Goal: Register for event/course

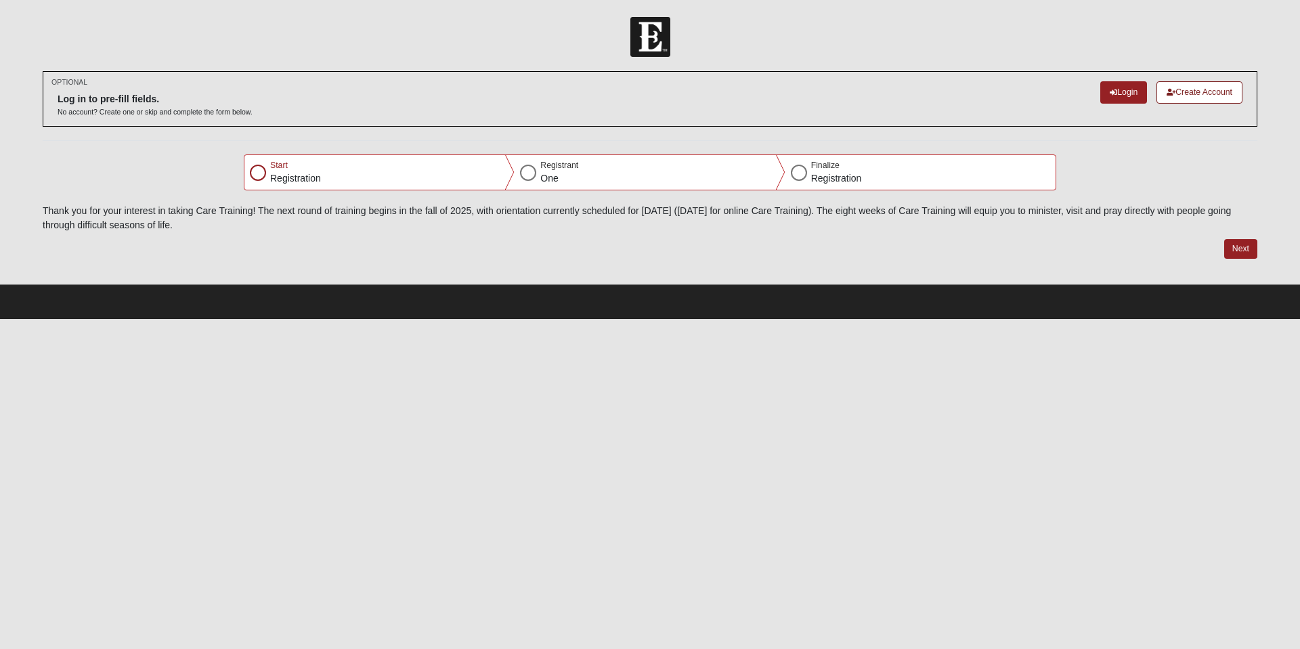
click at [257, 173] on div at bounding box center [258, 173] width 16 height 16
click at [1114, 96] on link "Login" at bounding box center [1123, 92] width 47 height 22
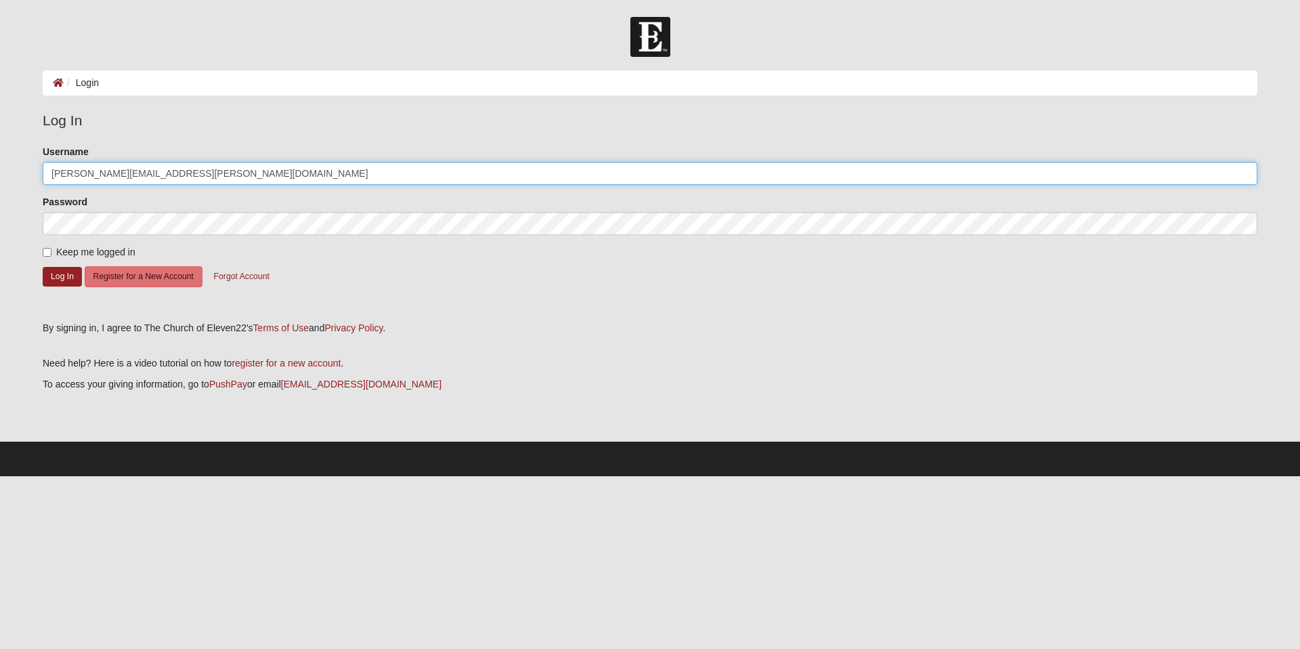
click at [152, 177] on input "[PERSON_NAME][EMAIL_ADDRESS][PERSON_NAME][DOMAIN_NAME]" at bounding box center [650, 173] width 1215 height 23
type input "Krtant"
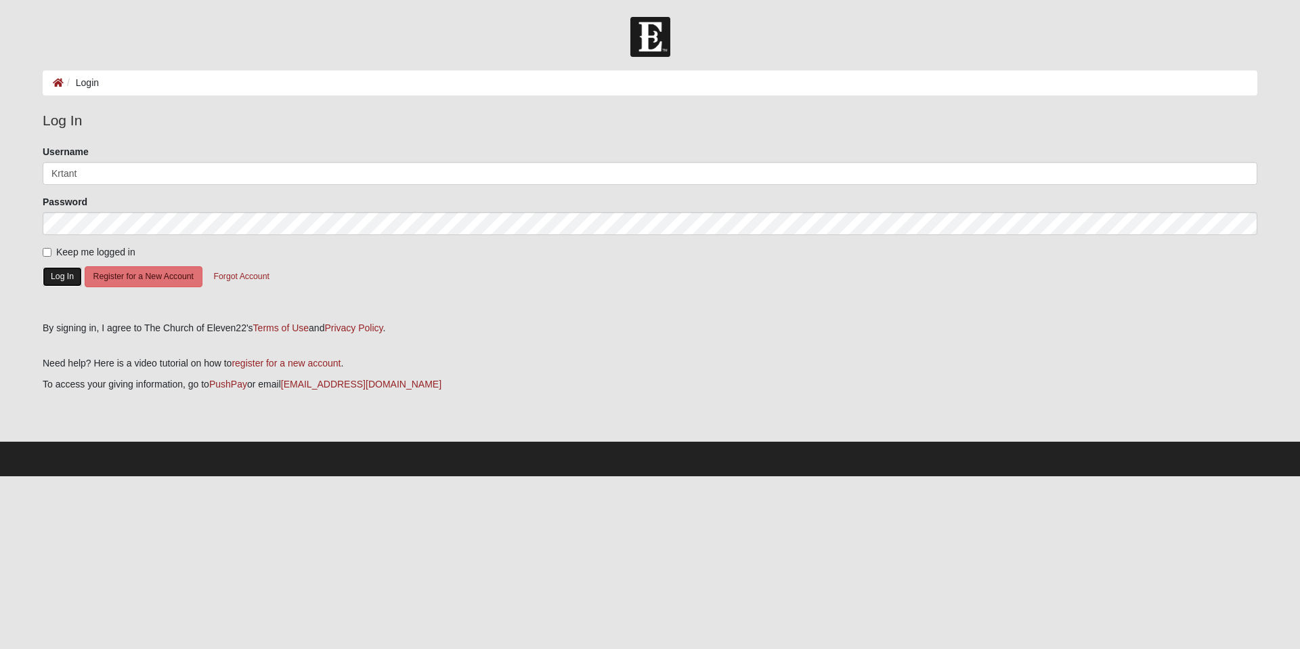
click at [62, 274] on button "Log In" at bounding box center [62, 277] width 39 height 20
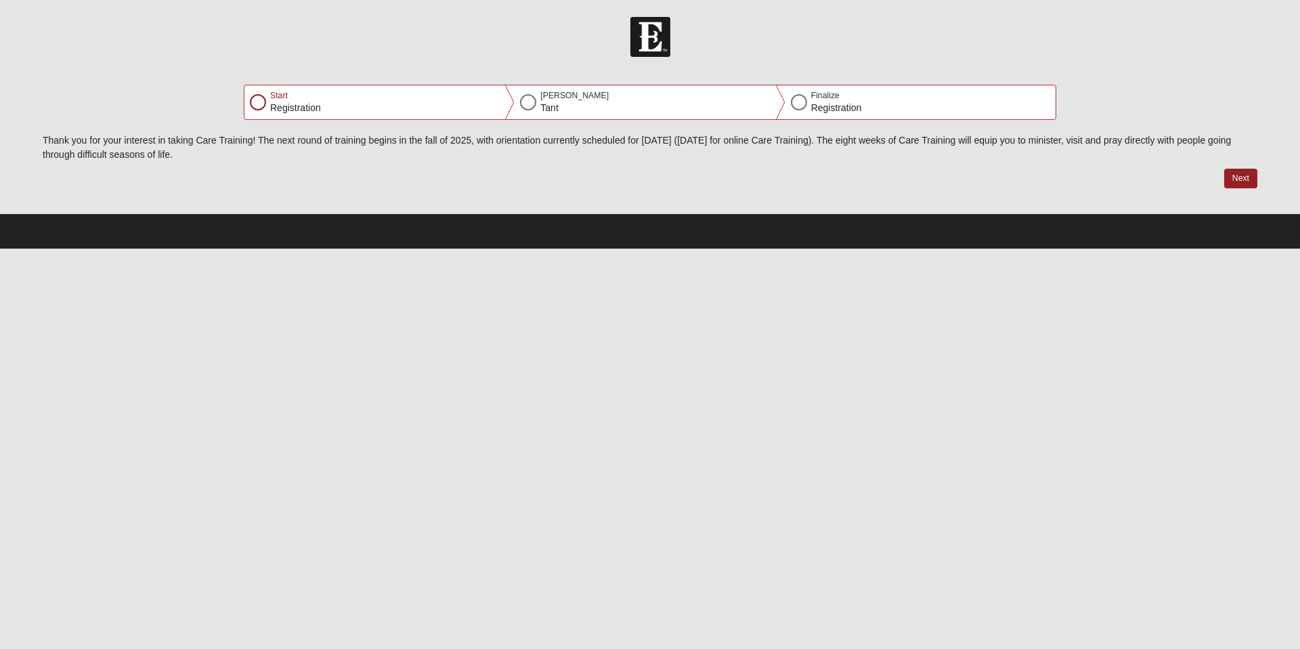
click at [259, 100] on div at bounding box center [258, 102] width 16 height 16
click at [332, 110] on div "Start Registration" at bounding box center [379, 102] width 270 height 34
click at [1237, 177] on button "Next" at bounding box center [1240, 179] width 33 height 20
select select "5"
select select "9"
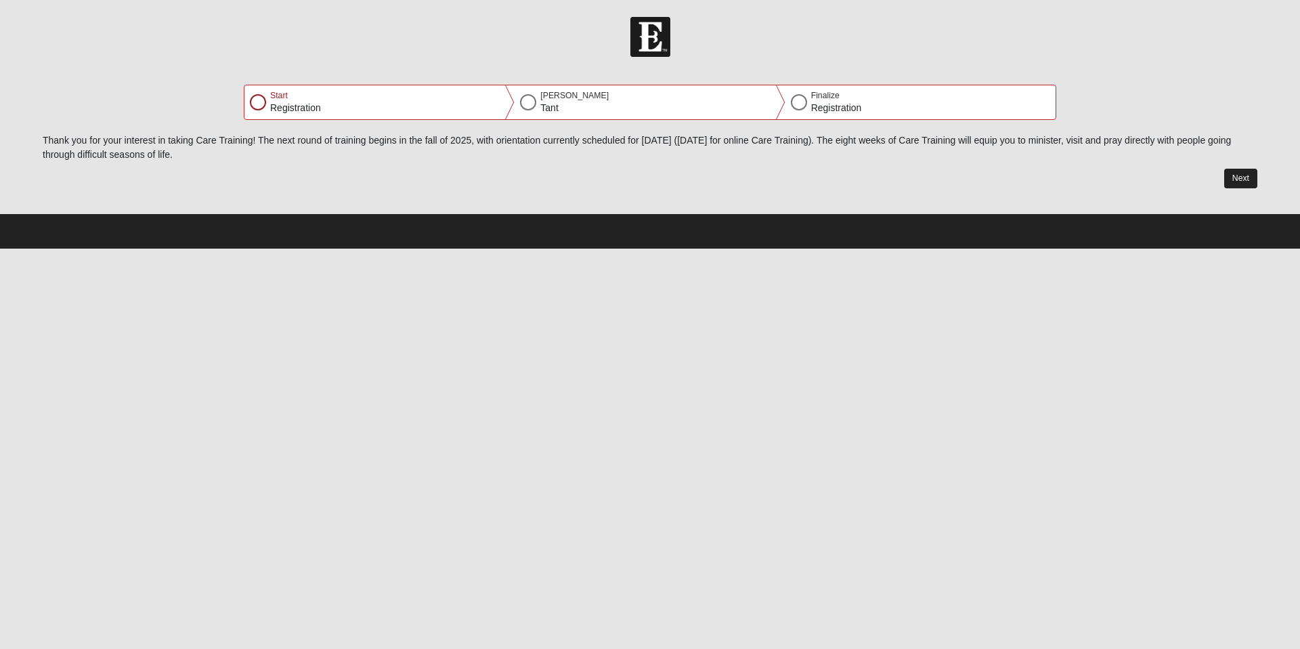
select select "1954"
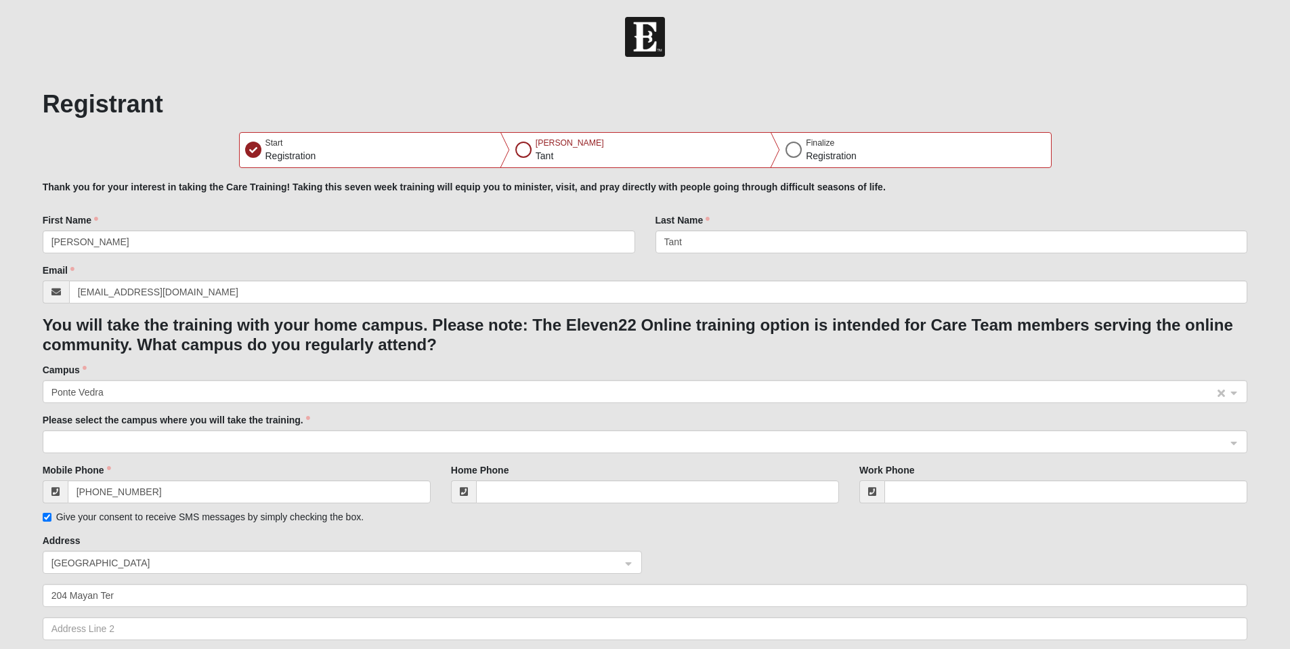
click at [115, 393] on span "Ponte Vedra" at bounding box center [632, 392] width 1163 height 15
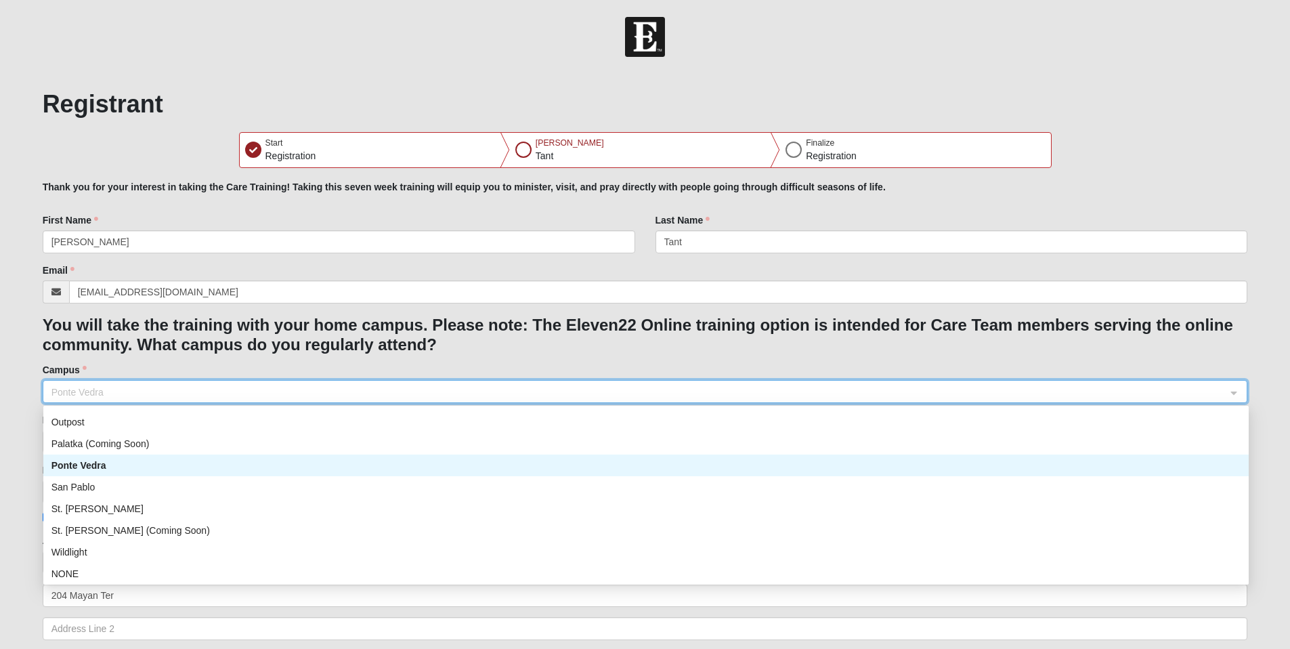
scroll to position [173, 0]
click at [89, 529] on div "St. Augustine (Coming Soon)" at bounding box center [645, 527] width 1189 height 15
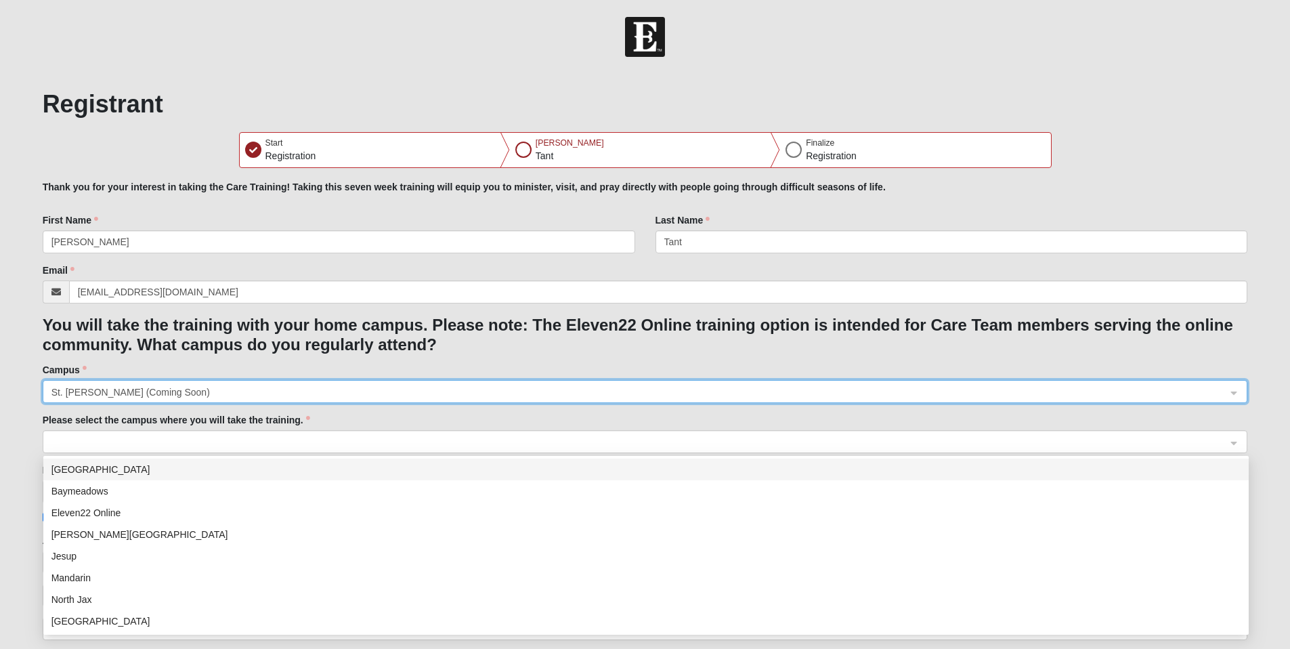
click at [132, 439] on span at bounding box center [638, 442] width 1175 height 15
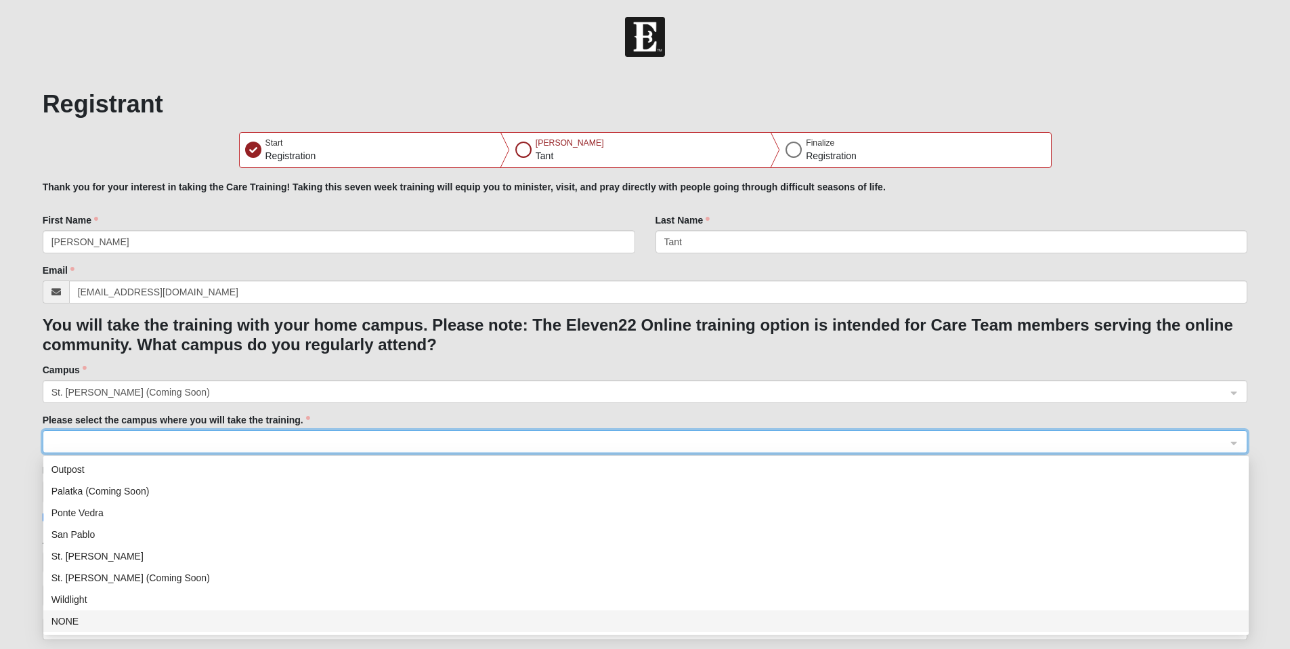
click at [68, 619] on div "NONE" at bounding box center [645, 620] width 1189 height 15
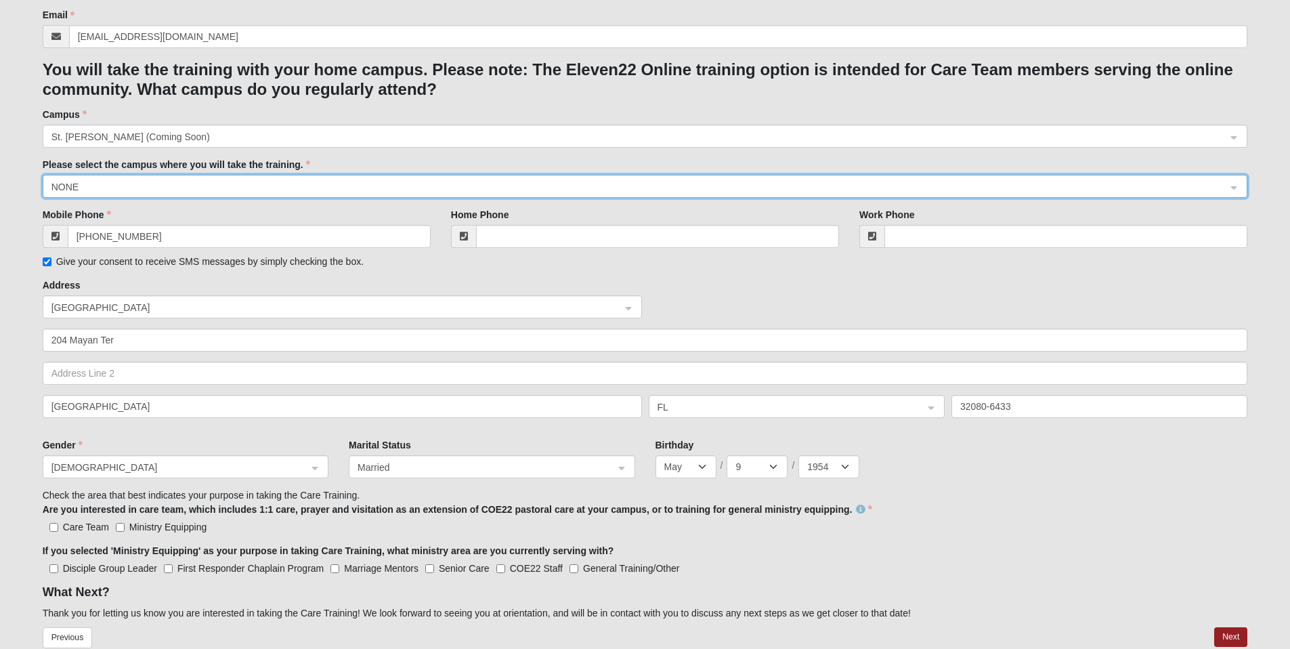
scroll to position [256, 0]
click at [56, 525] on input "Care Team" at bounding box center [53, 526] width 9 height 9
checkbox input "true"
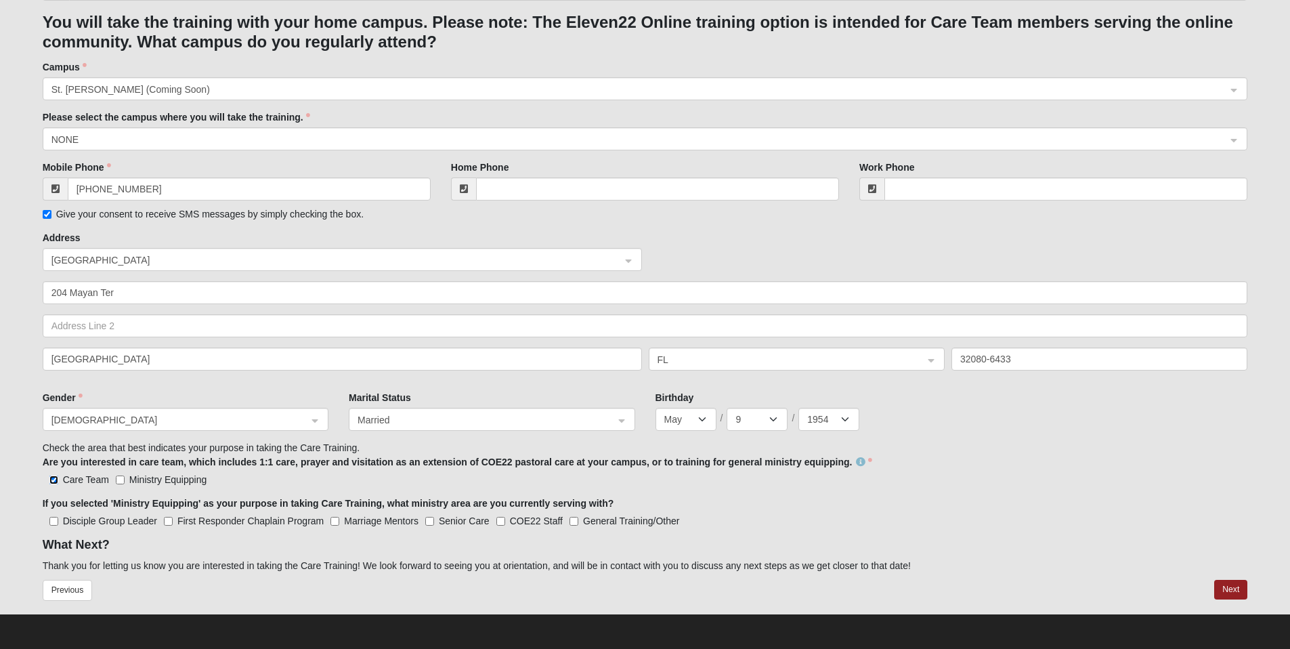
scroll to position [302, 0]
click at [1232, 590] on button "Next" at bounding box center [1230, 590] width 33 height 20
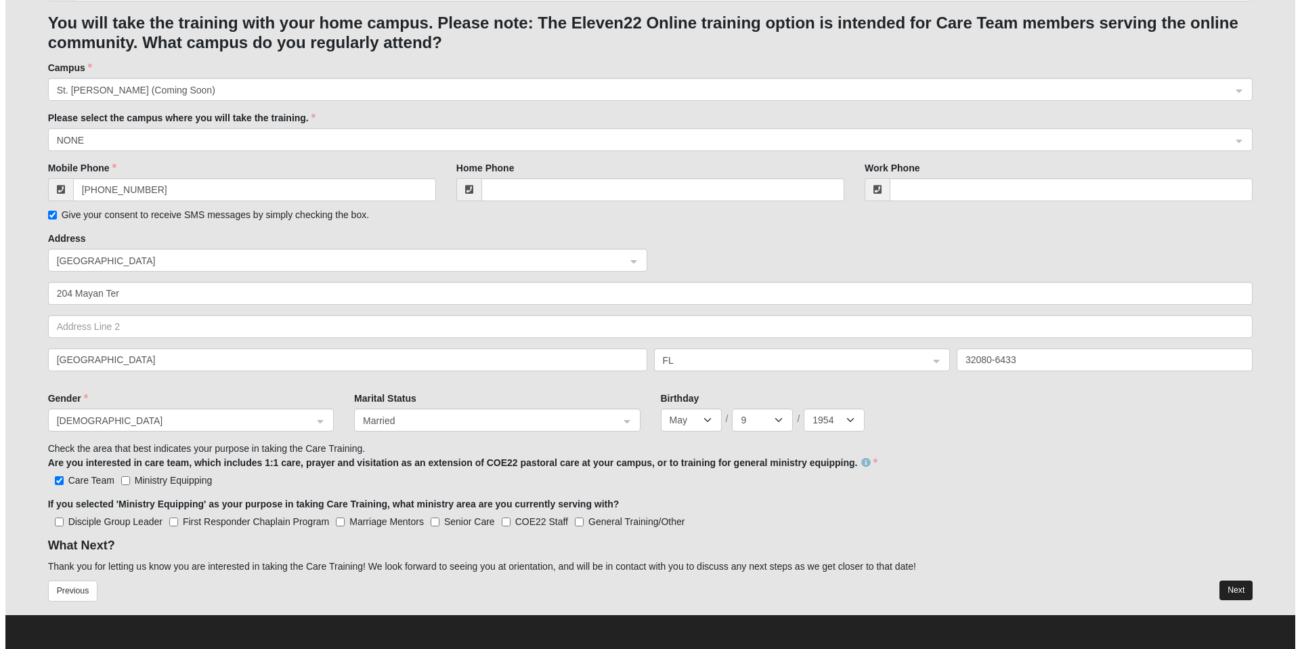
scroll to position [0, 0]
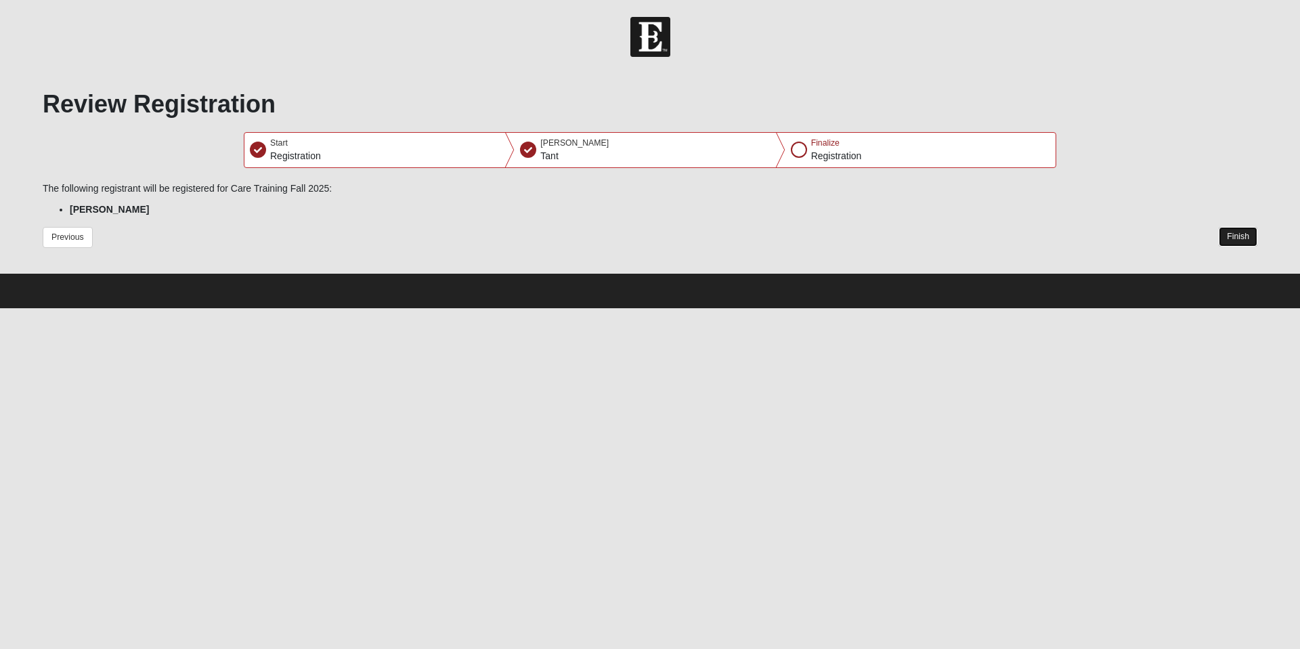
click at [1238, 235] on button "Finish" at bounding box center [1238, 237] width 39 height 20
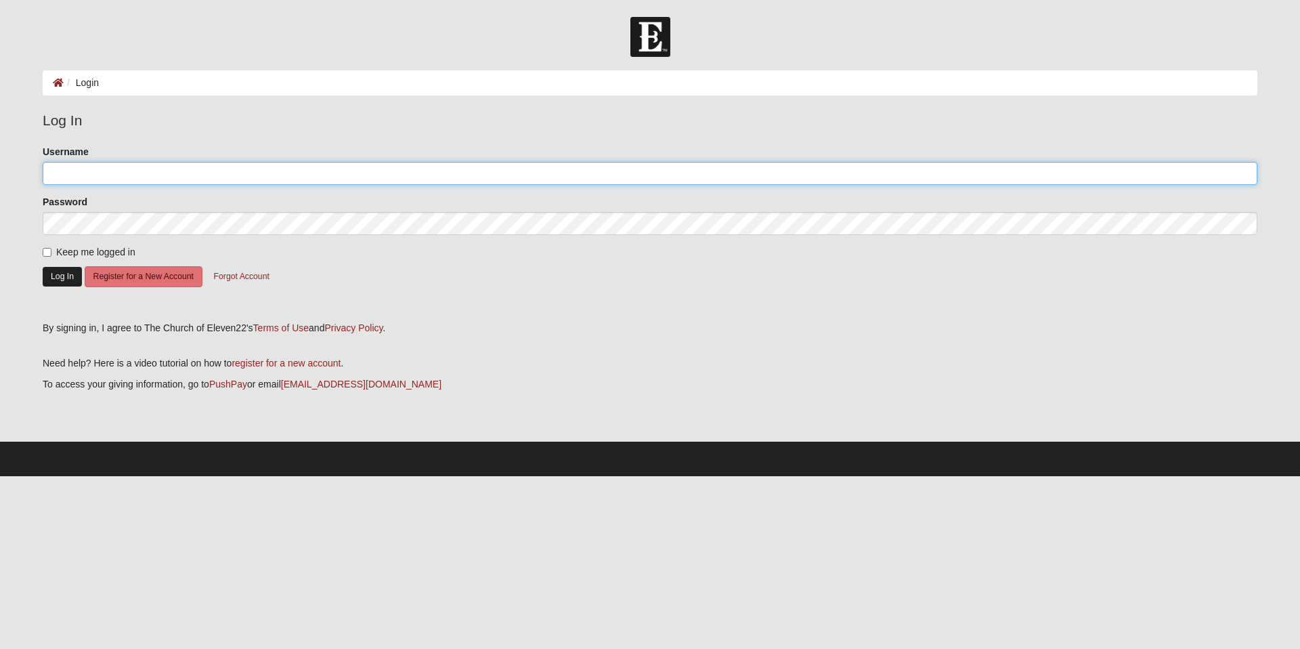
type input "Krtant"
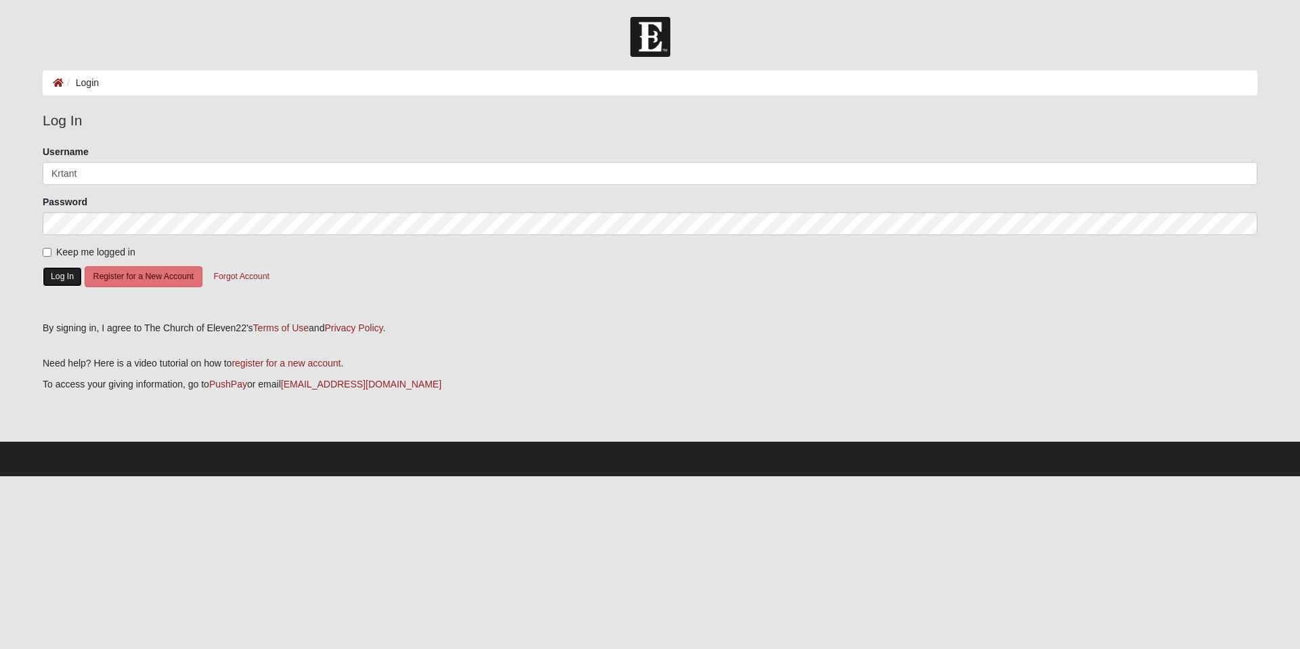
click at [62, 280] on button "Log In" at bounding box center [62, 277] width 39 height 20
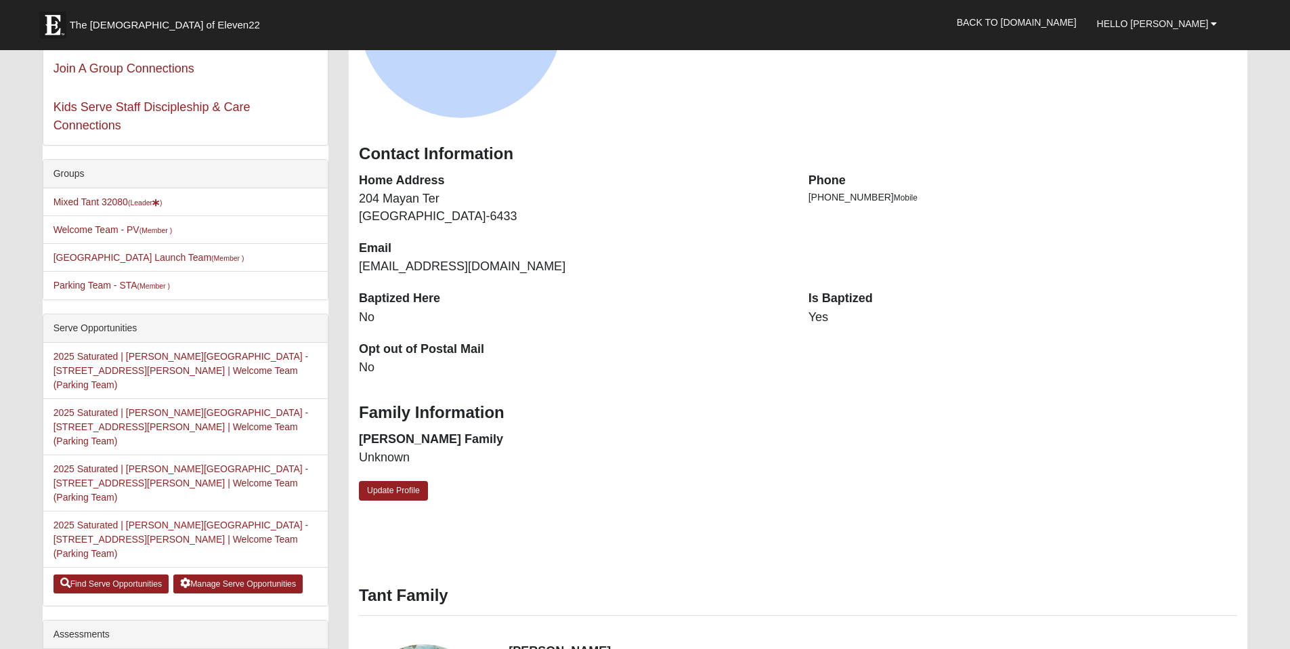
scroll to position [219, 0]
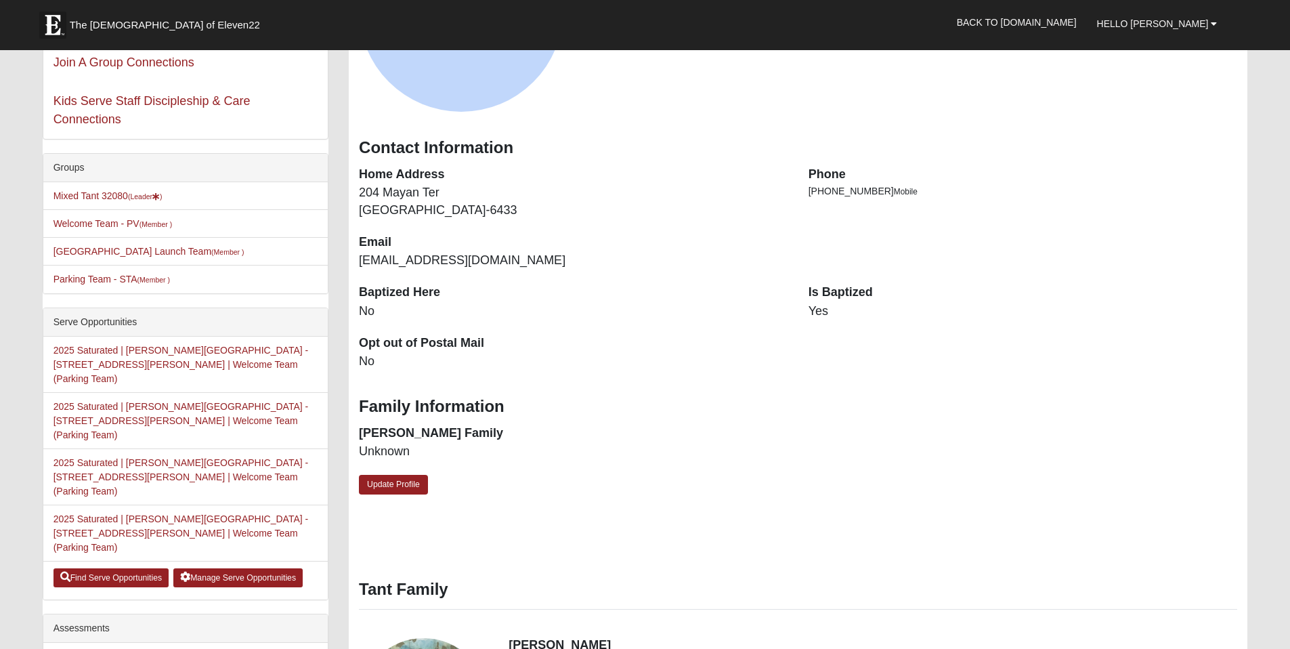
click at [243, 448] on li "2025 Saturated | [PERSON_NAME][GEOGRAPHIC_DATA] - [STREET_ADDRESS][PERSON_NAME]…" at bounding box center [185, 476] width 284 height 57
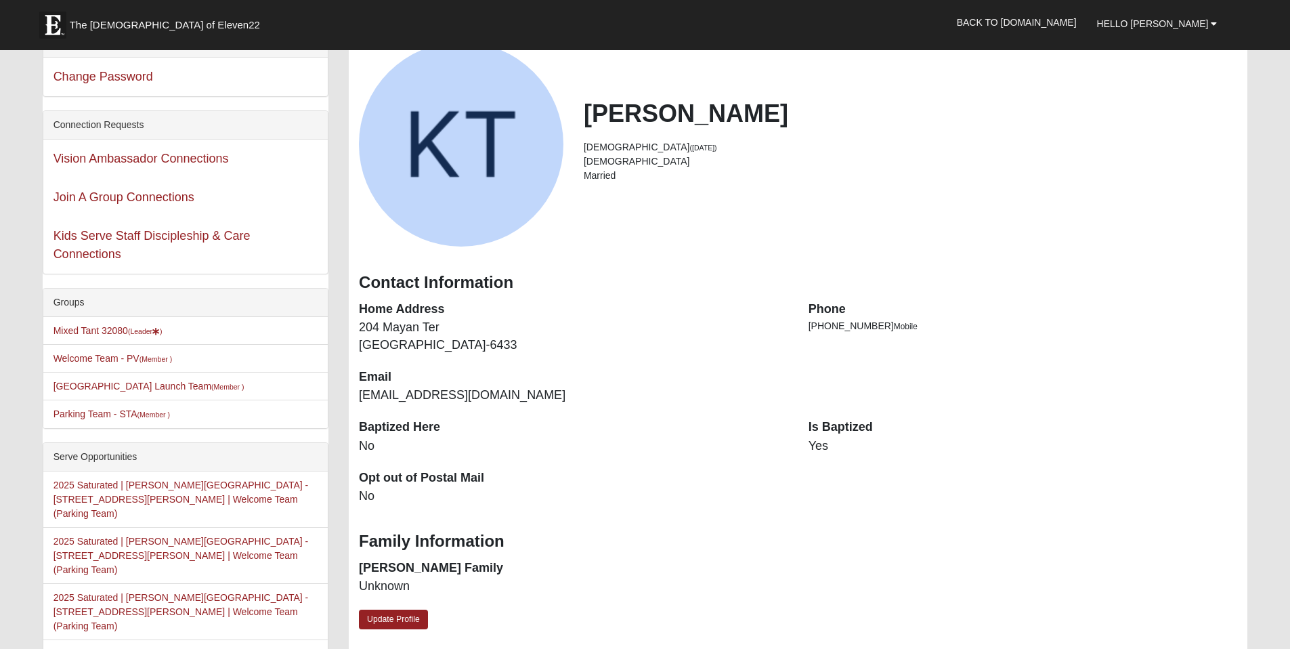
scroll to position [83, 0]
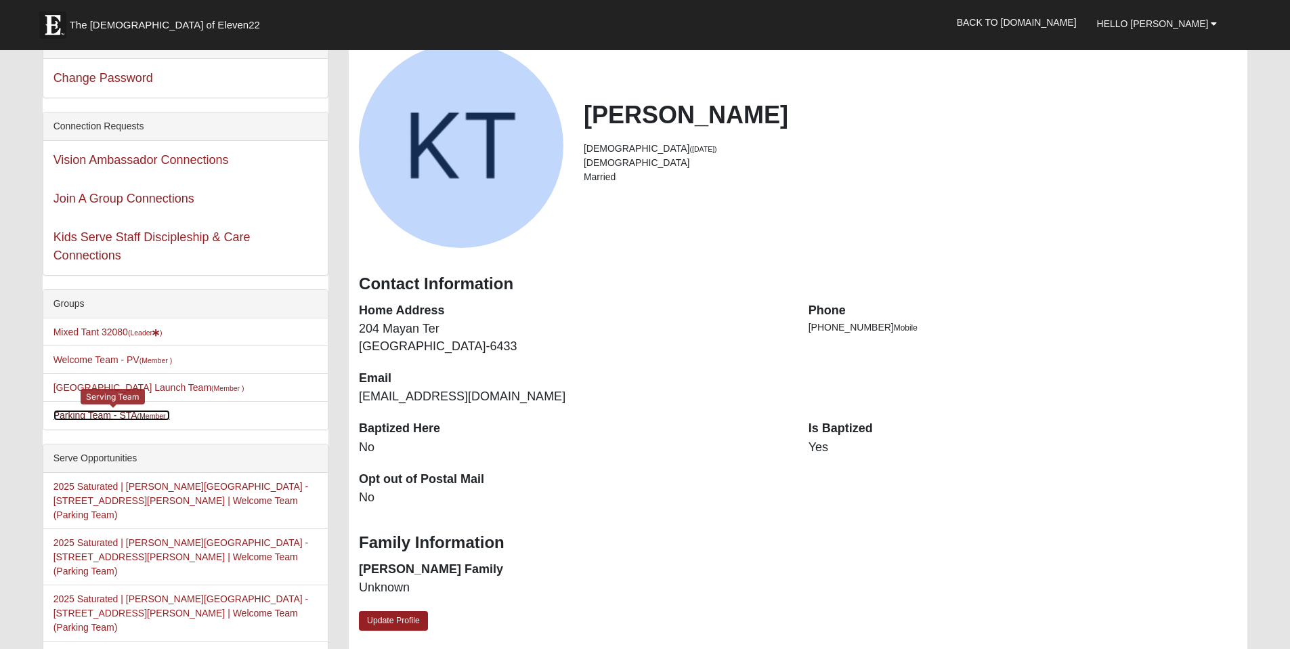
click at [121, 412] on link "Parking Team - STA (Member )" at bounding box center [111, 415] width 116 height 11
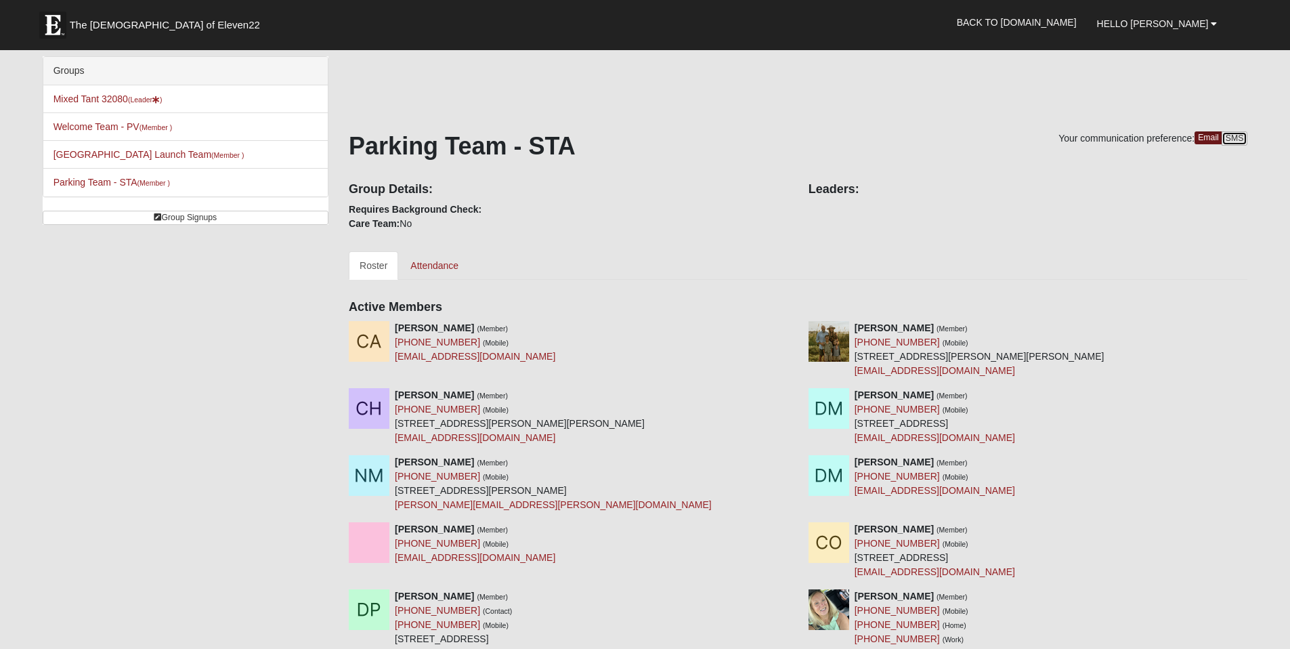
click at [1233, 134] on link "SMS" at bounding box center [1234, 138] width 26 height 14
click at [433, 263] on link "Attendance" at bounding box center [434, 265] width 70 height 28
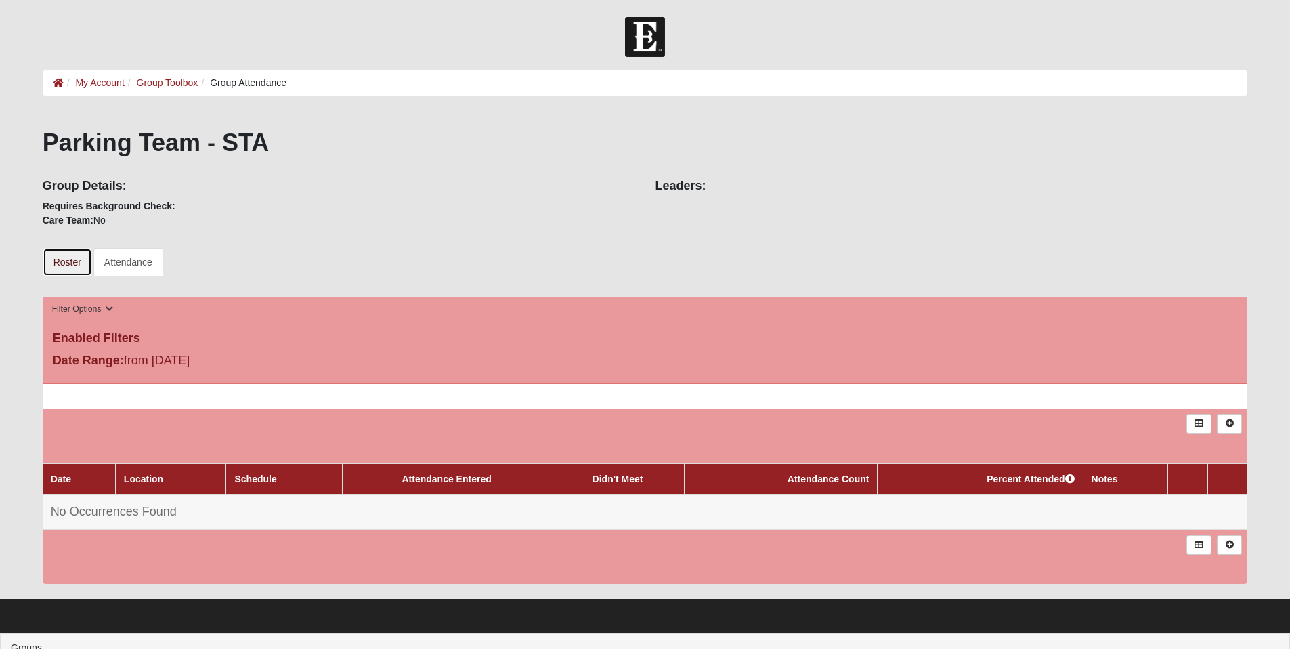
click at [68, 258] on link "Roster" at bounding box center [67, 262] width 49 height 28
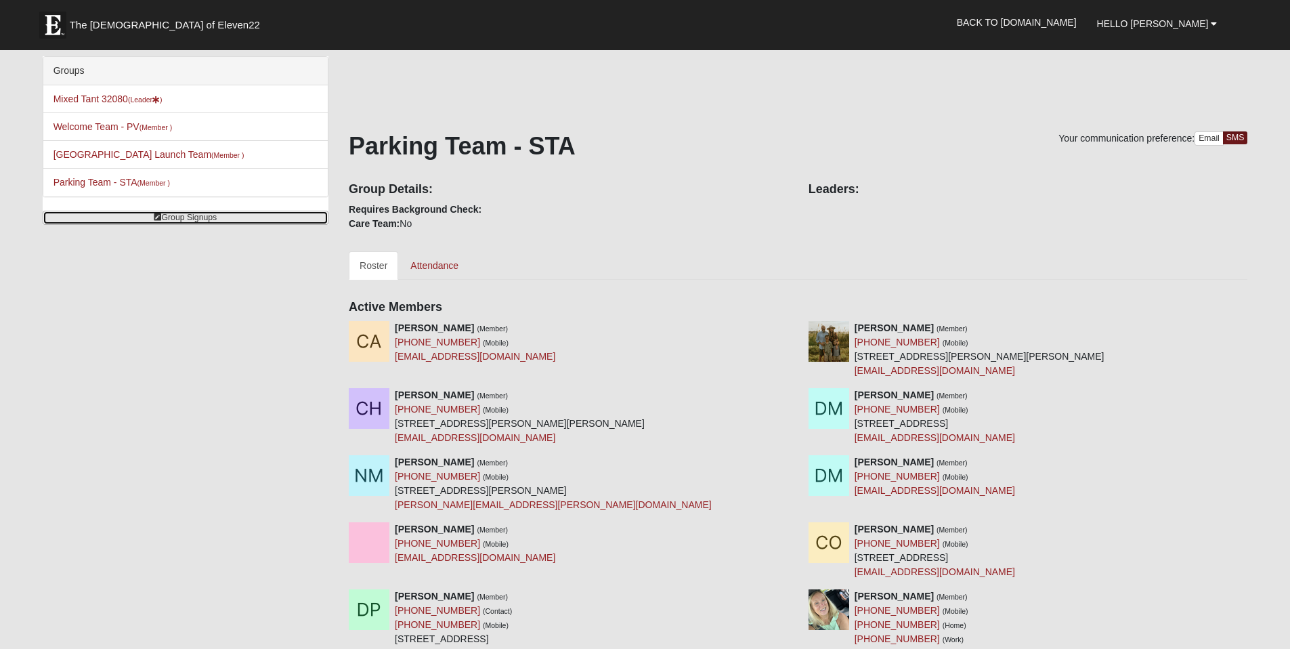
click at [194, 214] on link "Group Signups" at bounding box center [186, 218] width 286 height 14
click at [183, 219] on link "Group Signups" at bounding box center [186, 218] width 286 height 14
click at [115, 181] on link "Parking Team - STA (Member )" at bounding box center [111, 182] width 116 height 11
click at [1215, 23] on b at bounding box center [1214, 23] width 6 height 9
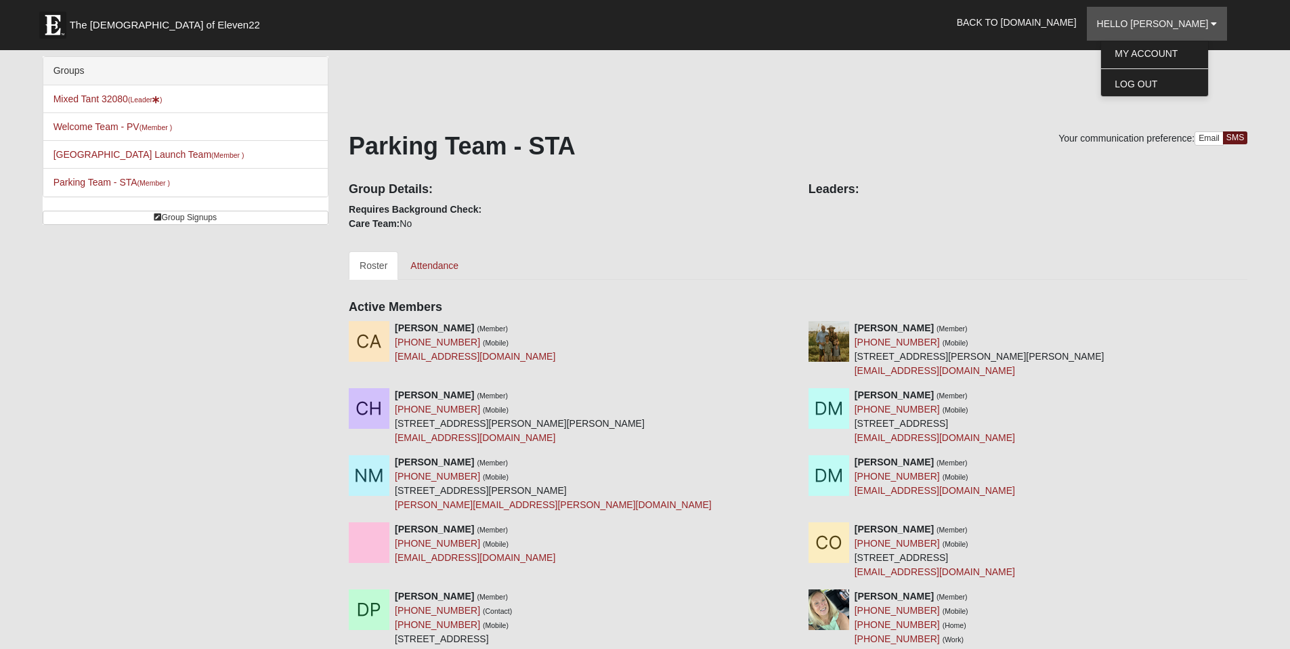
click at [1036, 221] on div "Group Details: Requires Background Check: Care Team: No Leaders:" at bounding box center [798, 202] width 919 height 58
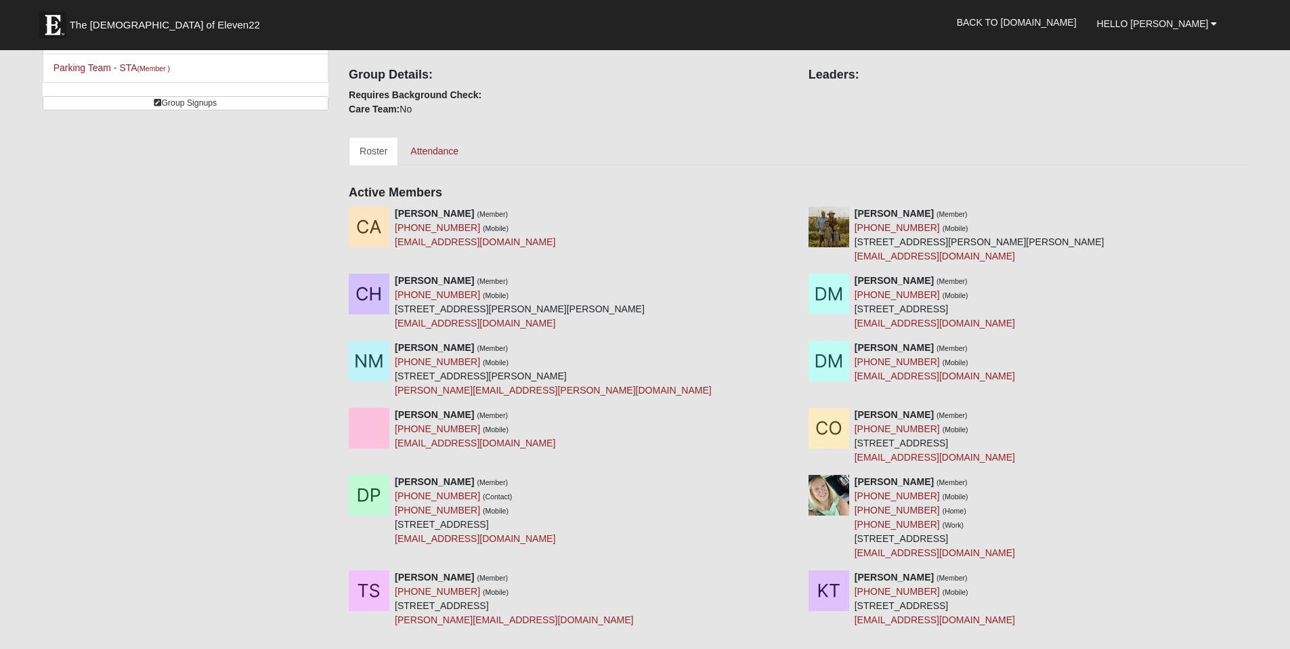
scroll to position [115, 0]
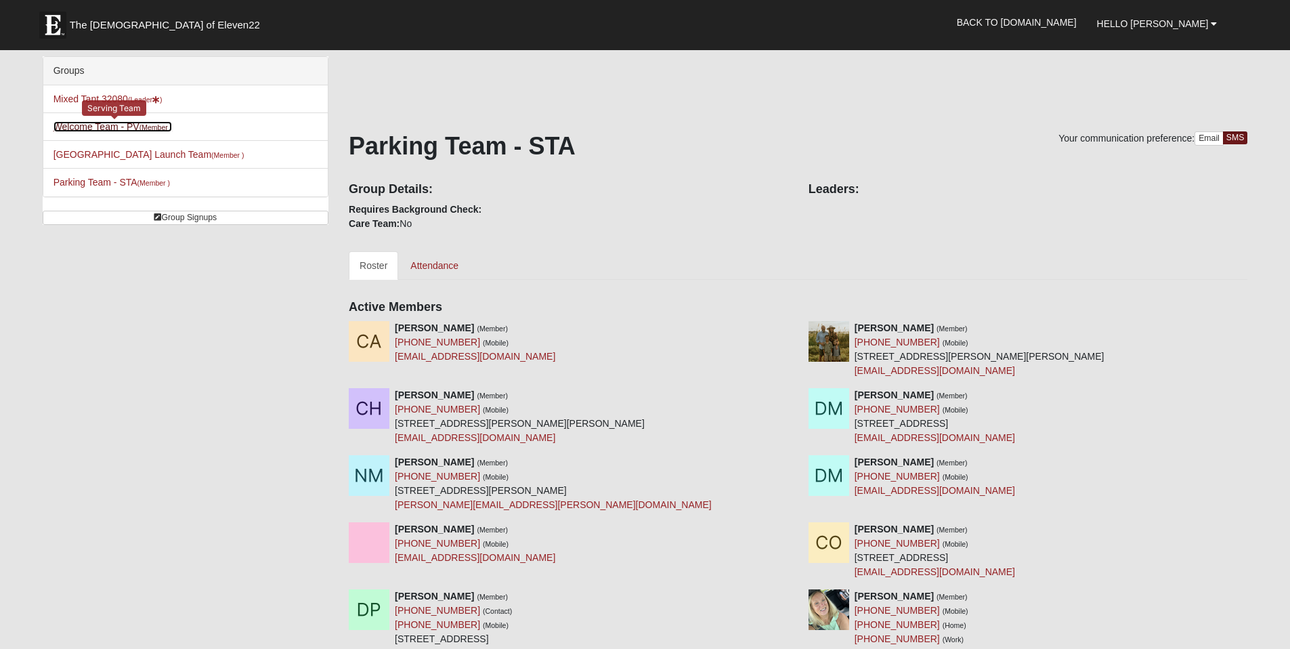
click at [113, 127] on link "Welcome Team - PV (Member )" at bounding box center [112, 126] width 119 height 11
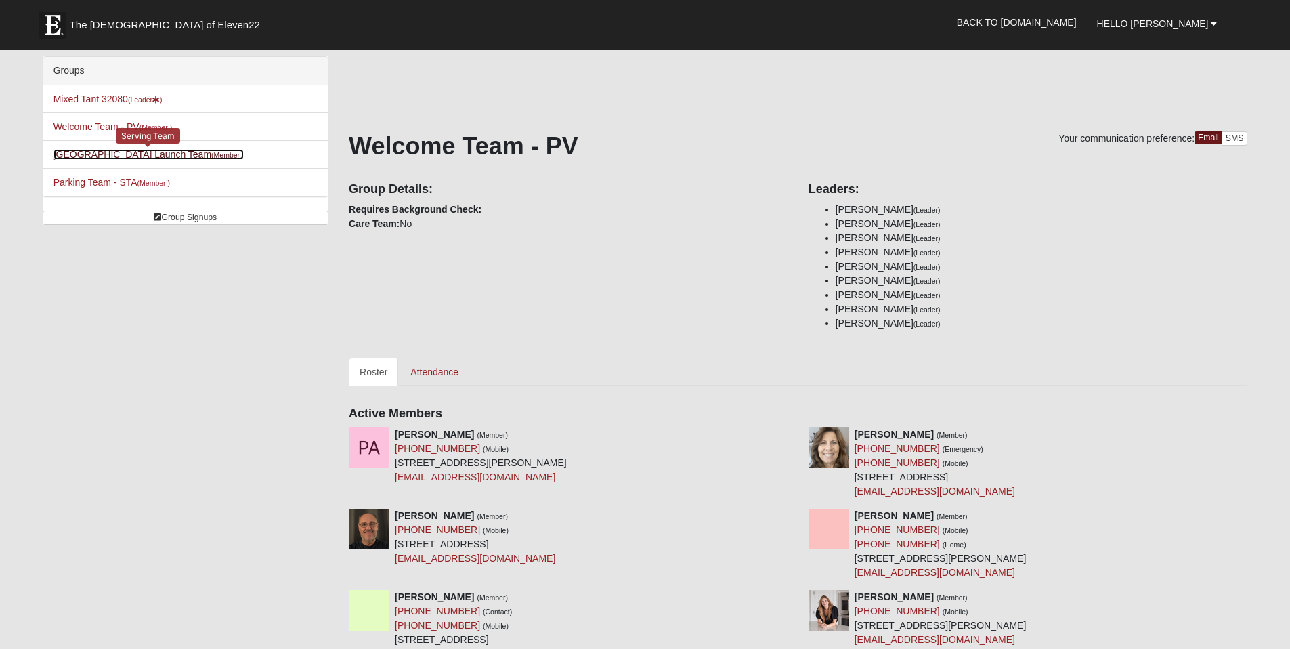
click at [164, 153] on link "St. Augustine Campus Launch Team (Member )" at bounding box center [148, 154] width 191 height 11
click at [145, 154] on link "St. Augustine Campus Launch Team (Member )" at bounding box center [148, 154] width 191 height 11
click at [75, 152] on link "St. Augustine Campus Launch Team (Member )" at bounding box center [148, 154] width 191 height 11
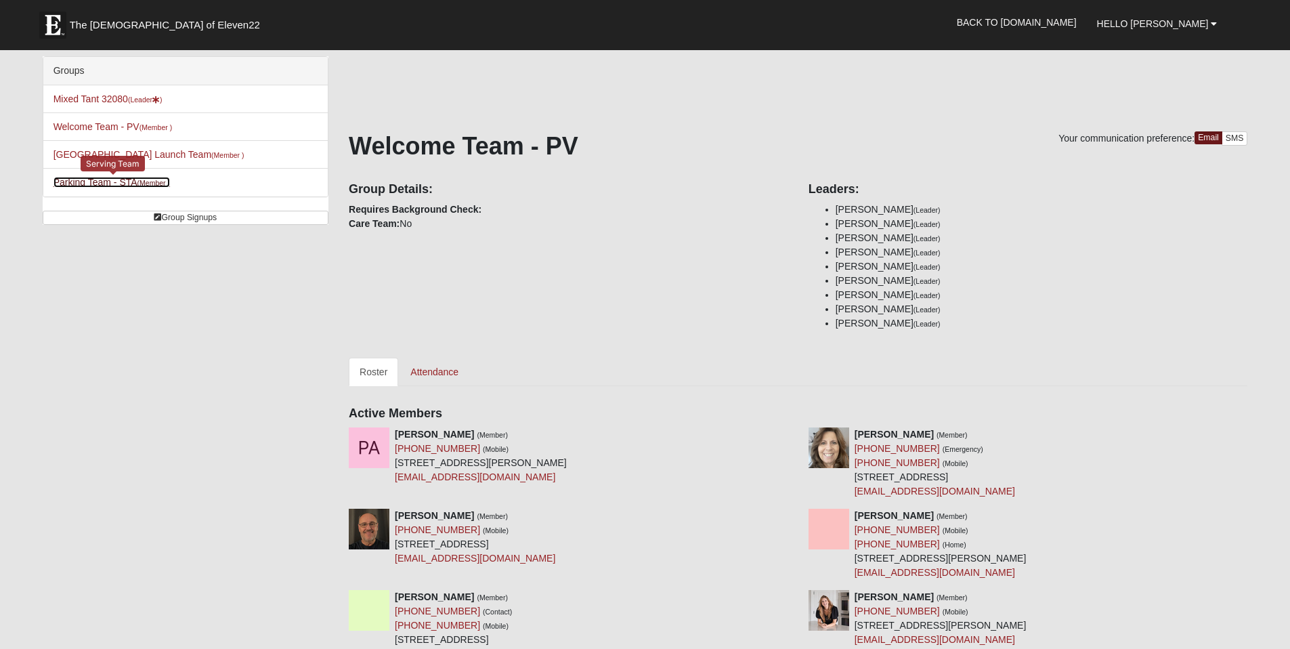
click at [114, 181] on link "Parking Team - STA (Member )" at bounding box center [111, 182] width 116 height 11
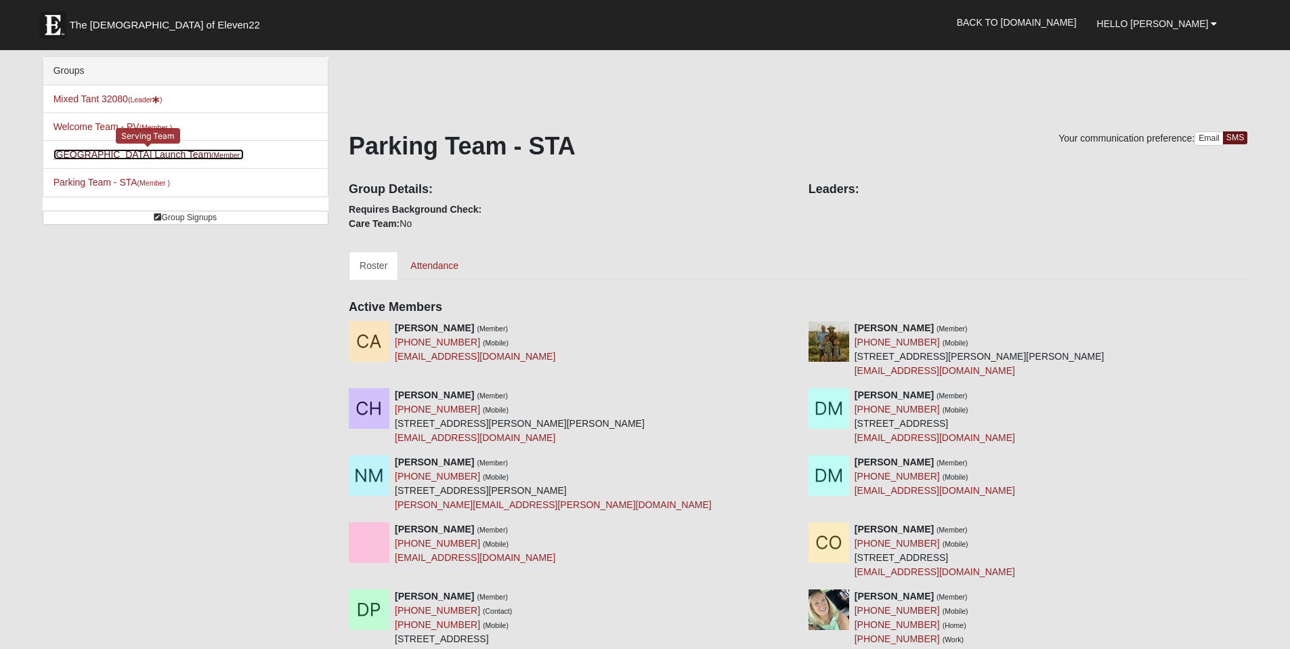
click at [135, 156] on link "St. Augustine Campus Launch Team (Member )" at bounding box center [148, 154] width 191 height 11
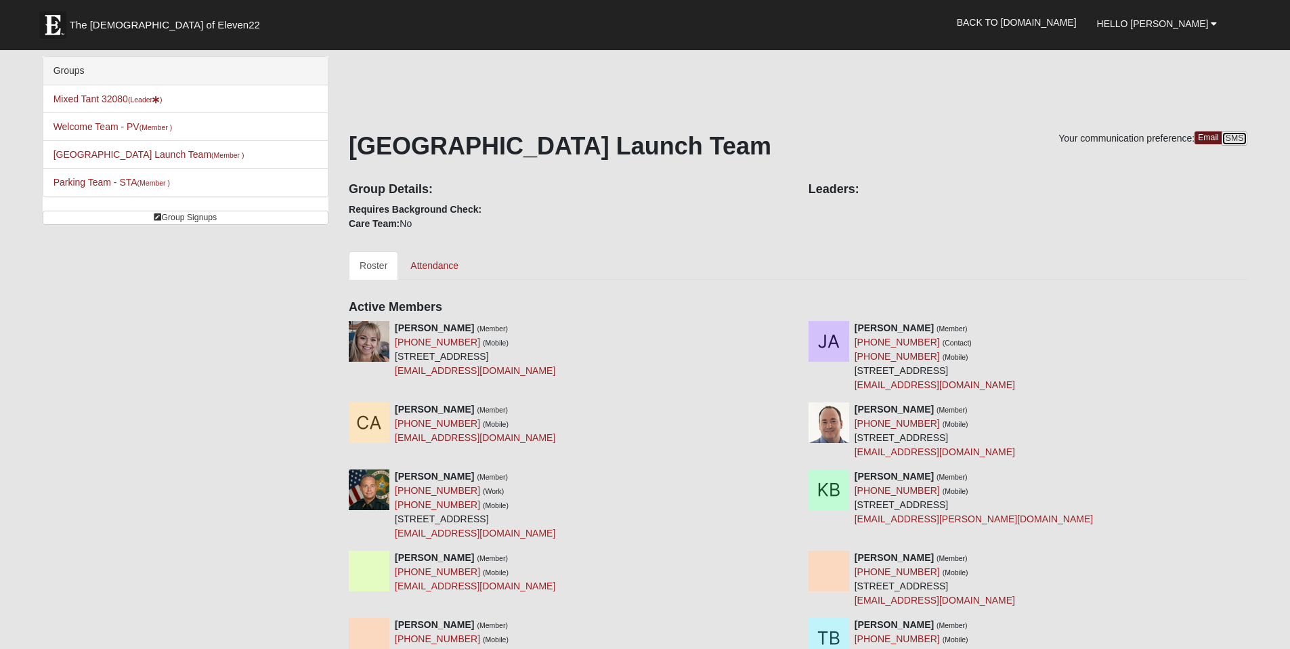
click at [1239, 137] on link "SMS" at bounding box center [1234, 138] width 26 height 14
click at [85, 181] on link "Parking Team - STA (Member )" at bounding box center [111, 182] width 116 height 11
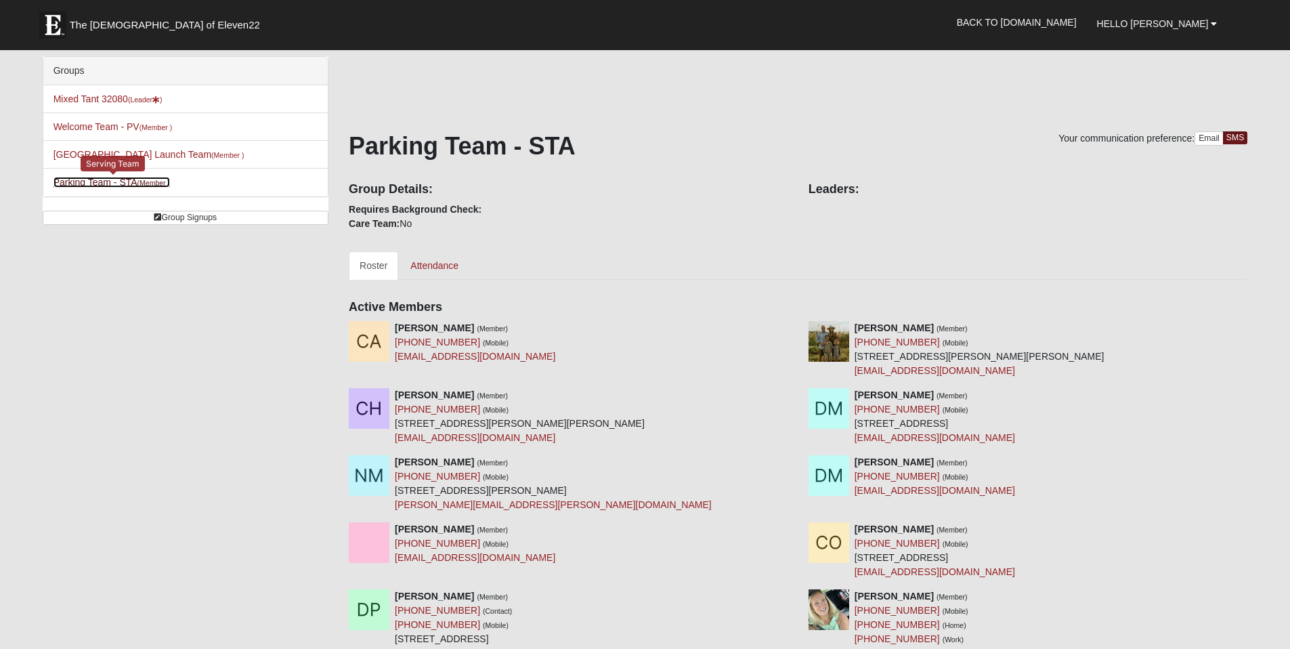
click at [101, 180] on link "Parking Team - STA (Member )" at bounding box center [111, 182] width 116 height 11
click at [1238, 137] on link "SMS" at bounding box center [1235, 137] width 25 height 13
click at [1238, 138] on link "SMS" at bounding box center [1235, 137] width 25 height 13
click at [1207, 135] on link "Email" at bounding box center [1208, 138] width 29 height 14
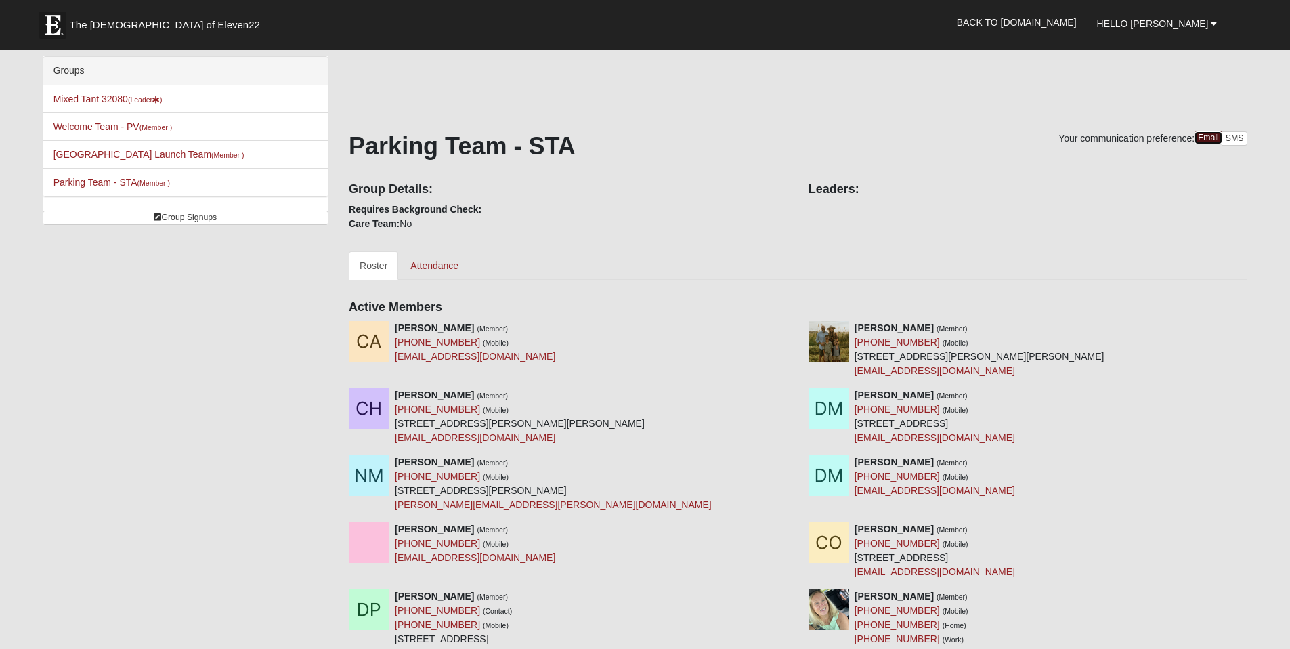
click at [1207, 135] on link "Email" at bounding box center [1208, 137] width 28 height 13
click at [1207, 137] on link "Email" at bounding box center [1208, 137] width 28 height 13
click at [1211, 135] on link "Email" at bounding box center [1208, 137] width 28 height 13
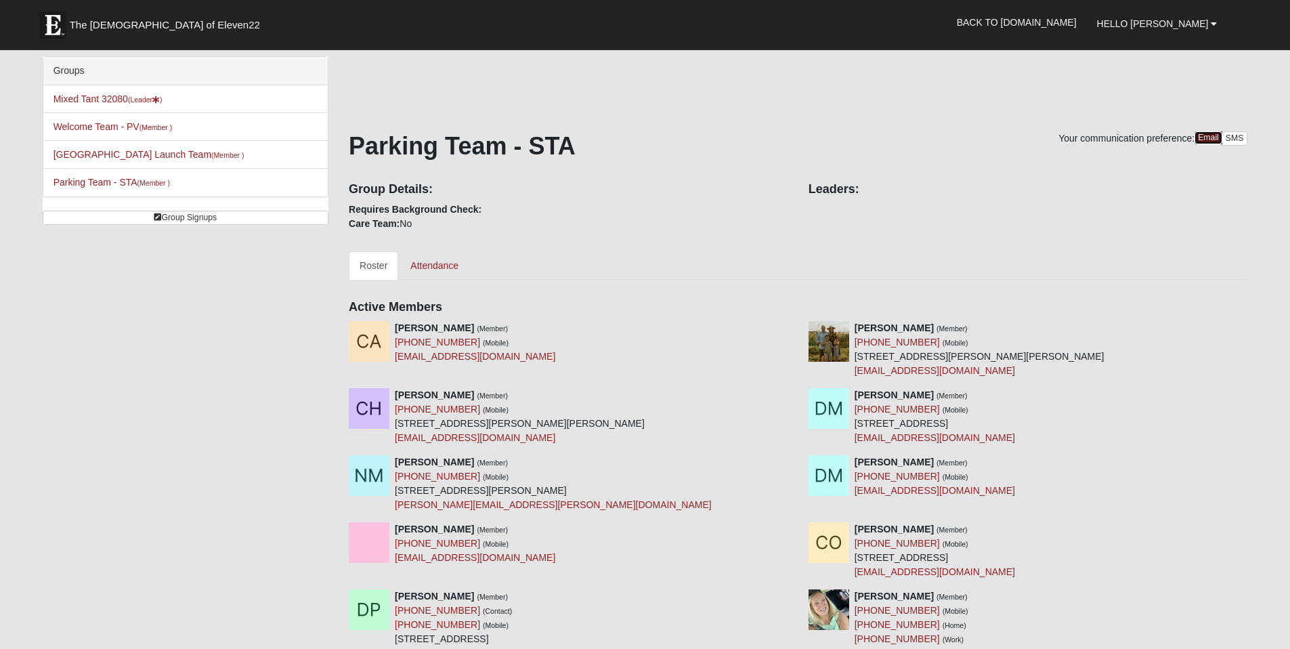
click at [1211, 135] on link "Email" at bounding box center [1208, 137] width 28 height 13
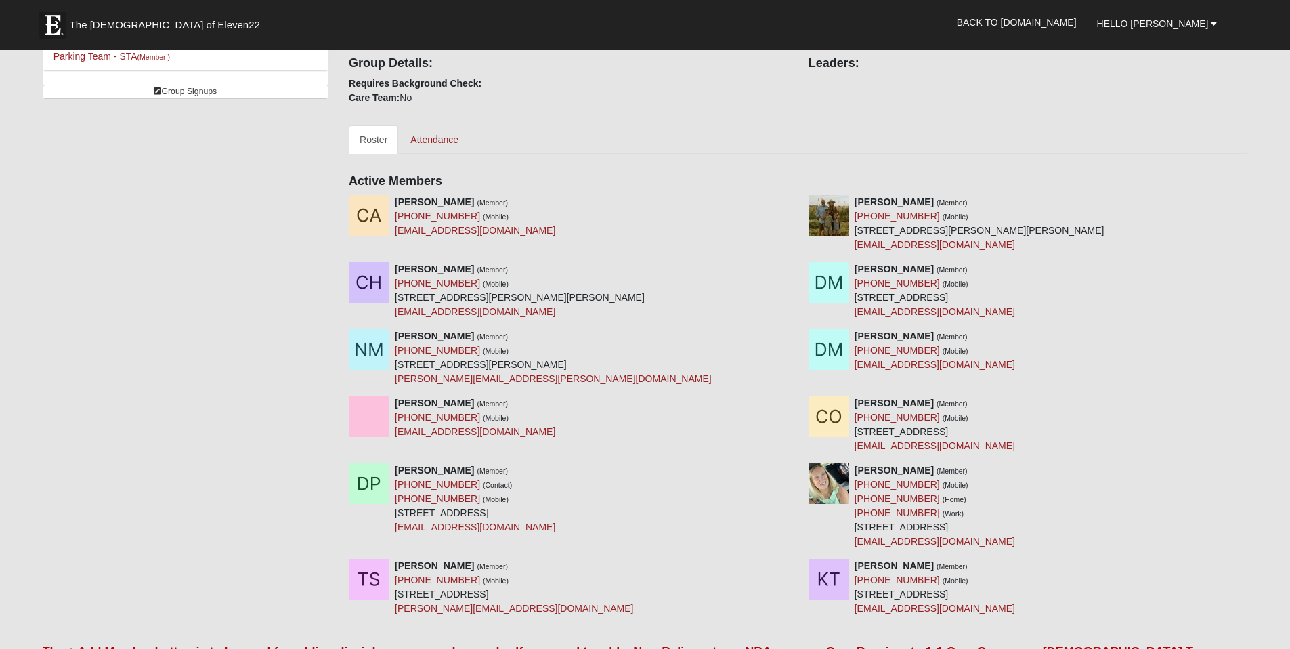
scroll to position [119, 0]
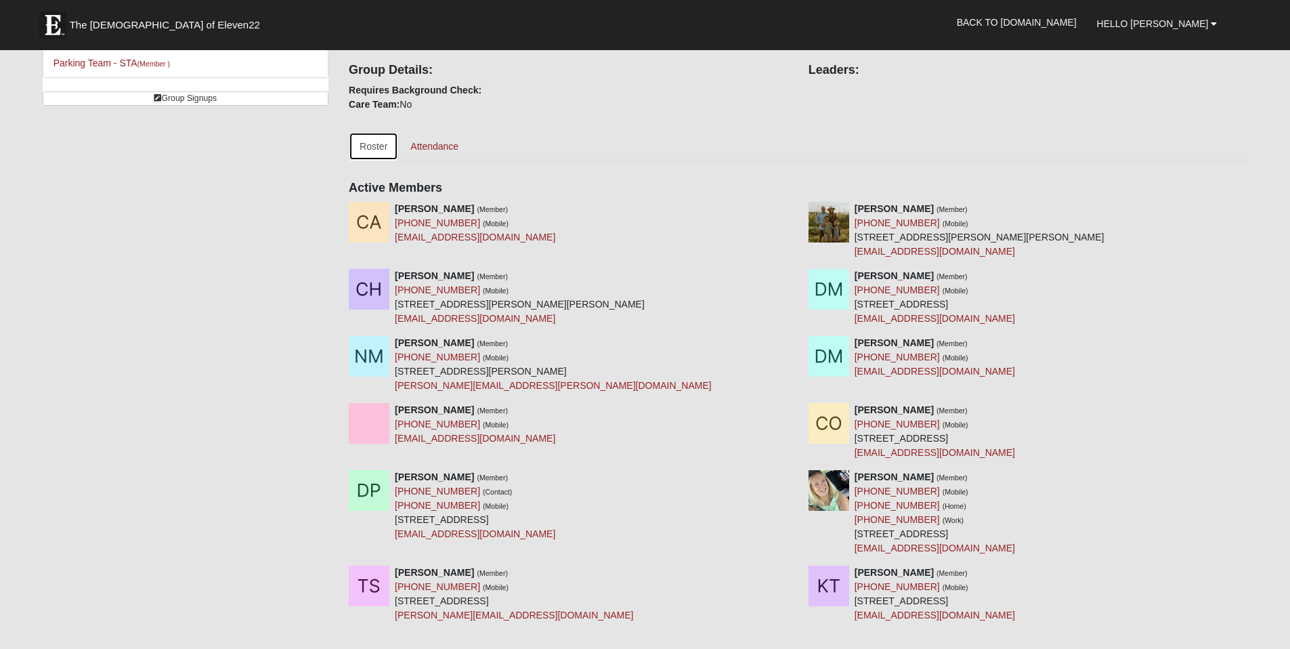
click at [368, 148] on link "Roster" at bounding box center [373, 146] width 49 height 28
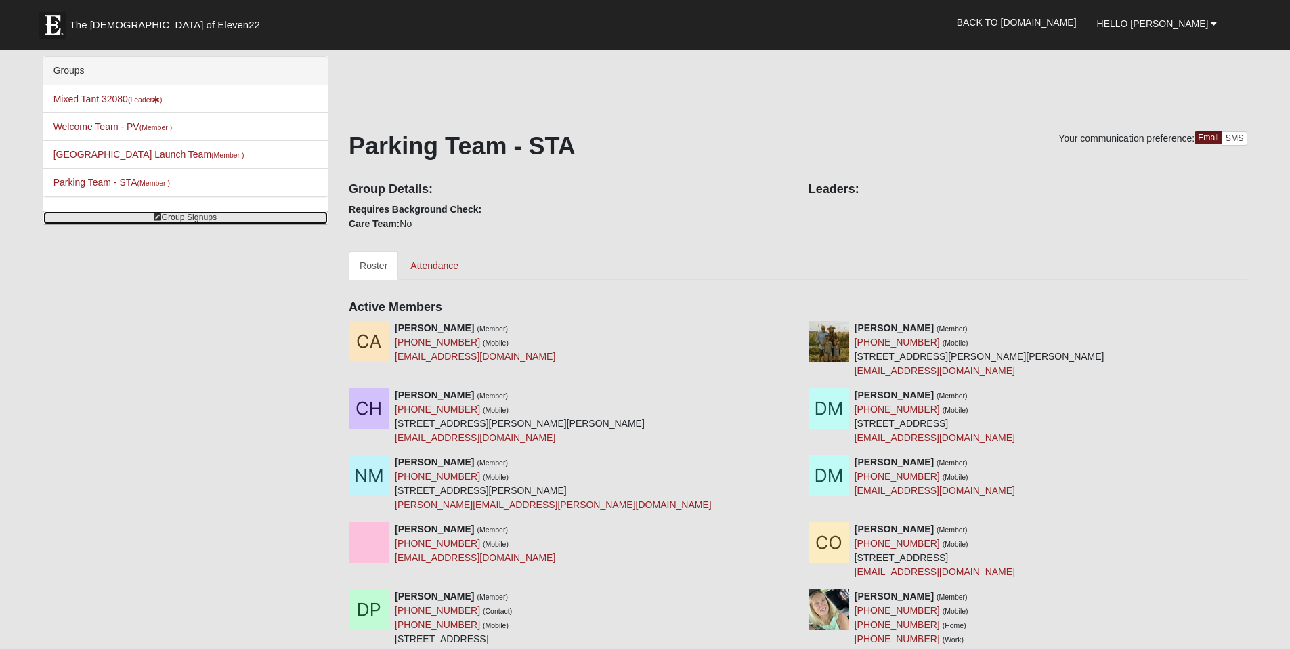
click at [164, 216] on link "Group Signups" at bounding box center [186, 218] width 286 height 14
click at [1202, 138] on link "Email" at bounding box center [1208, 137] width 28 height 13
click at [1202, 138] on link "Email" at bounding box center [1208, 138] width 29 height 14
click at [1204, 137] on link "Email" at bounding box center [1208, 137] width 28 height 13
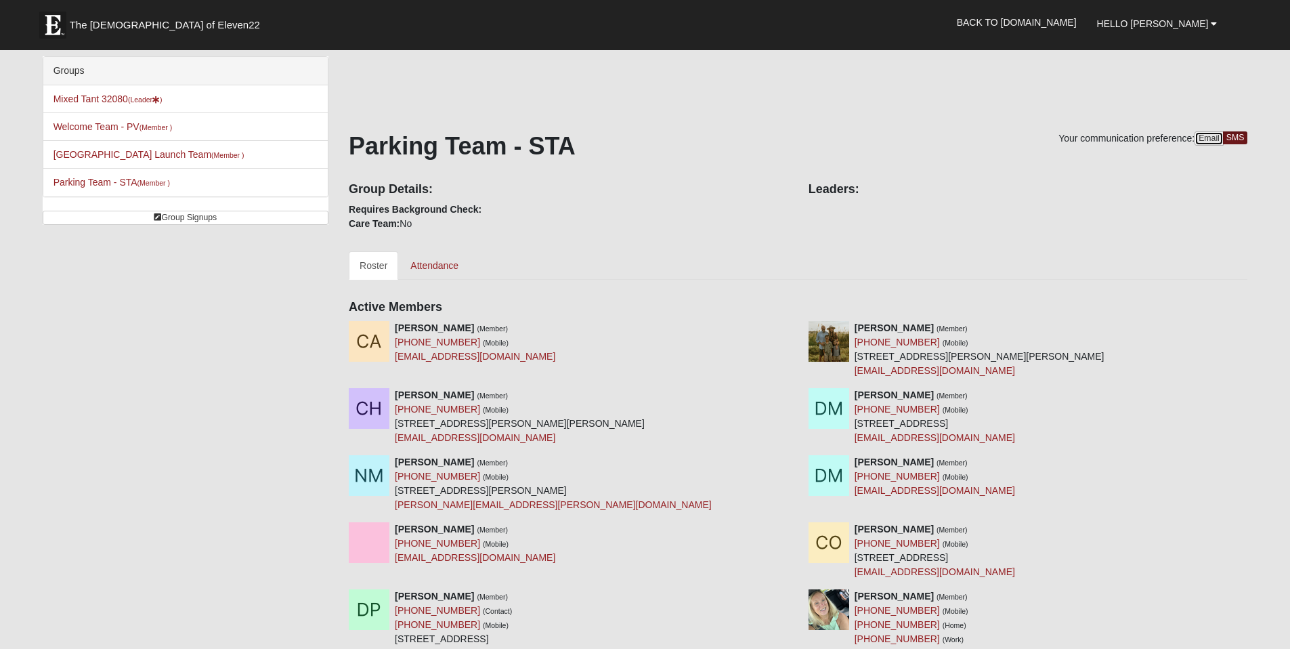
click at [1204, 137] on link "Email" at bounding box center [1208, 138] width 29 height 14
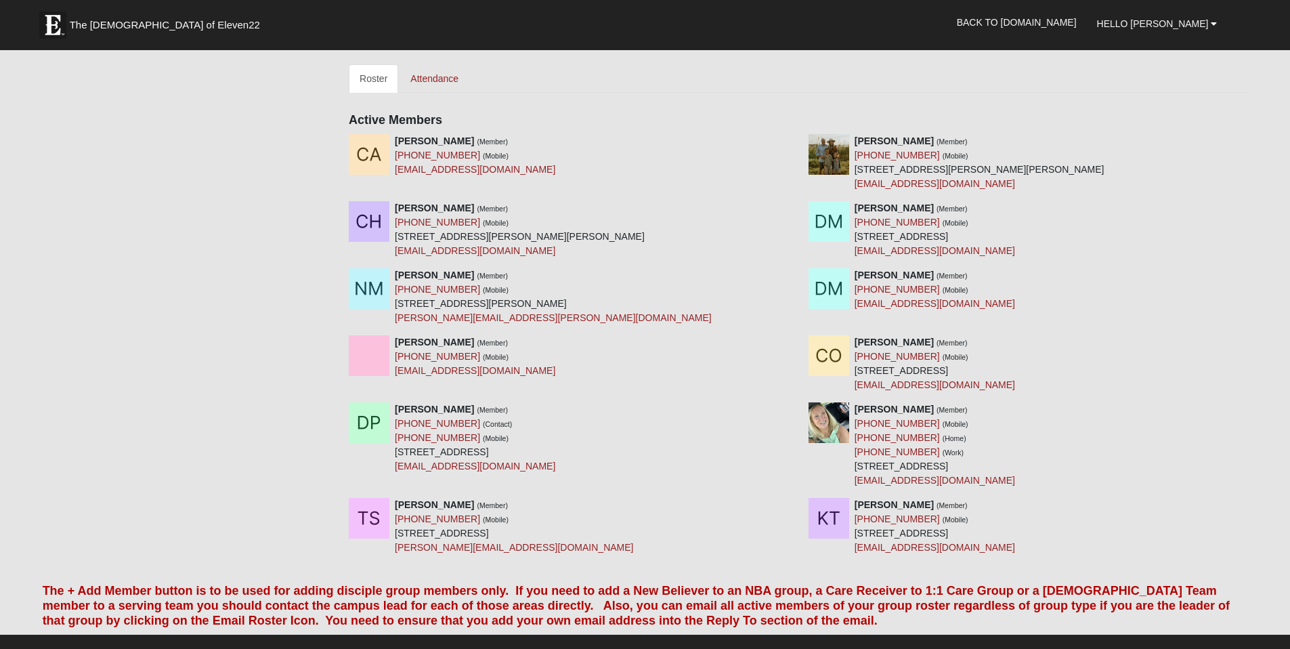
scroll to position [186, 0]
